Goal: Information Seeking & Learning: Learn about a topic

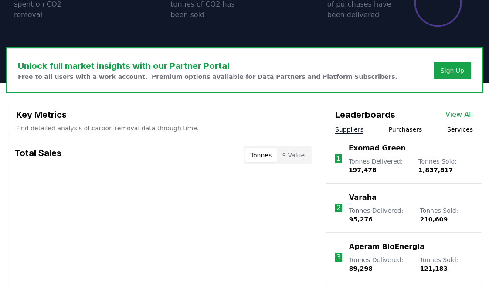
scroll to position [271, 0]
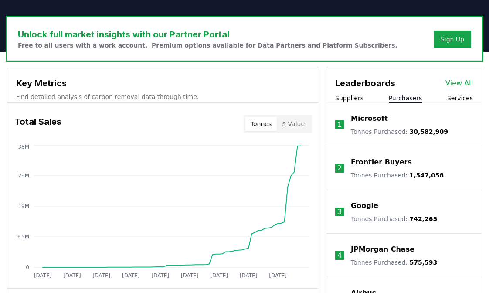
click at [382, 97] on button "Purchasers" at bounding box center [406, 98] width 34 height 9
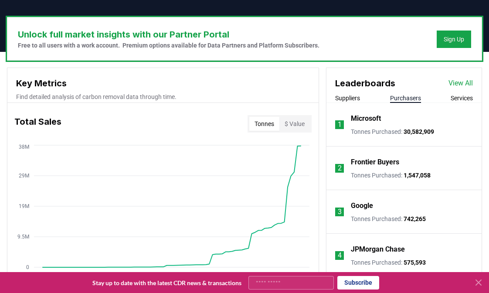
click at [339, 101] on button "Suppliers" at bounding box center [347, 98] width 25 height 9
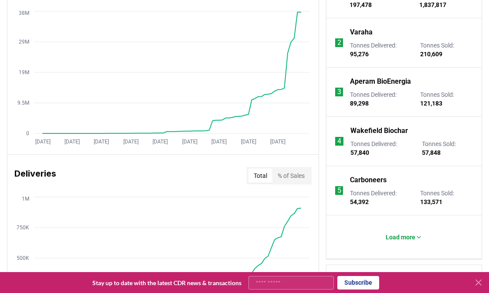
scroll to position [445, 0]
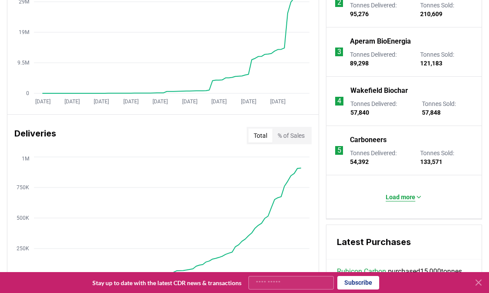
click at [382, 199] on p "Load more" at bounding box center [401, 197] width 30 height 9
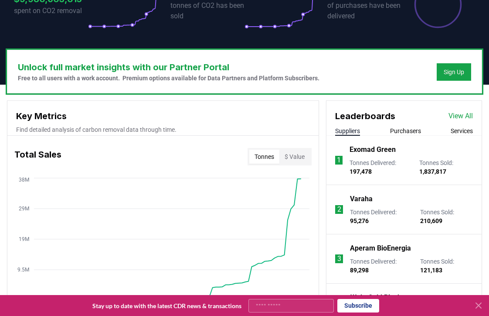
scroll to position [217, 0]
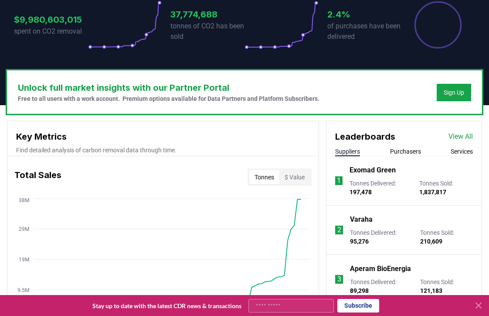
click at [382, 154] on button "Purchasers" at bounding box center [405, 151] width 31 height 9
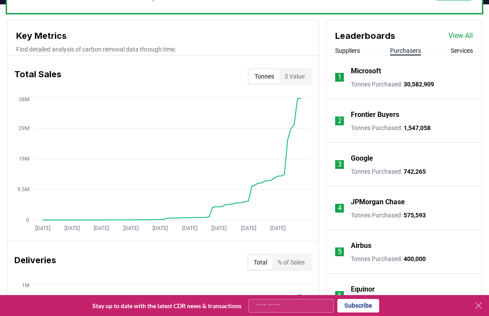
scroll to position [203, 0]
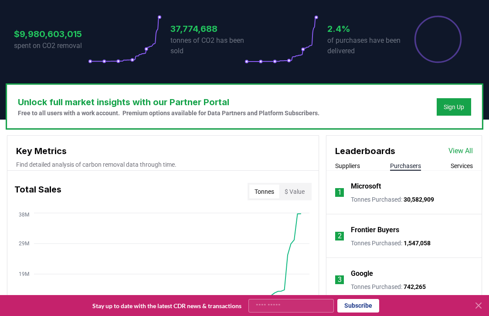
click at [382, 152] on link "View All" at bounding box center [460, 151] width 24 height 10
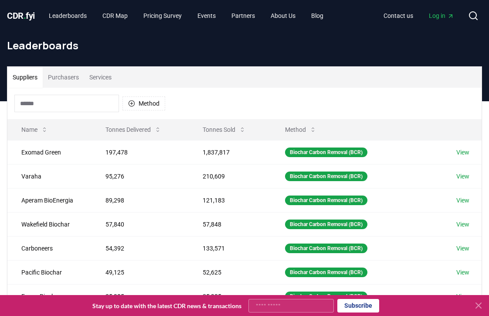
click at [63, 75] on button "Purchasers" at bounding box center [63, 77] width 41 height 21
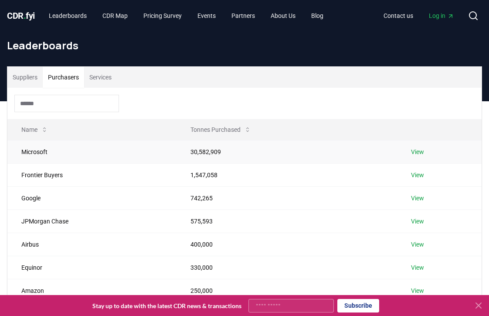
click at [421, 153] on link "View" at bounding box center [417, 151] width 13 height 9
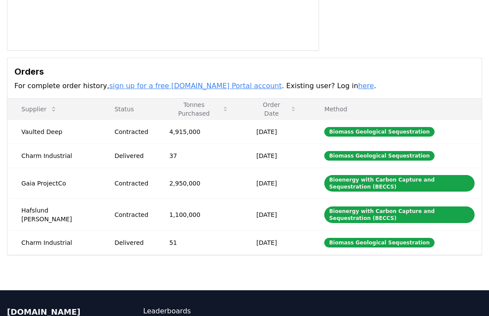
scroll to position [207, 0]
